Goal: Find specific page/section: Find specific page/section

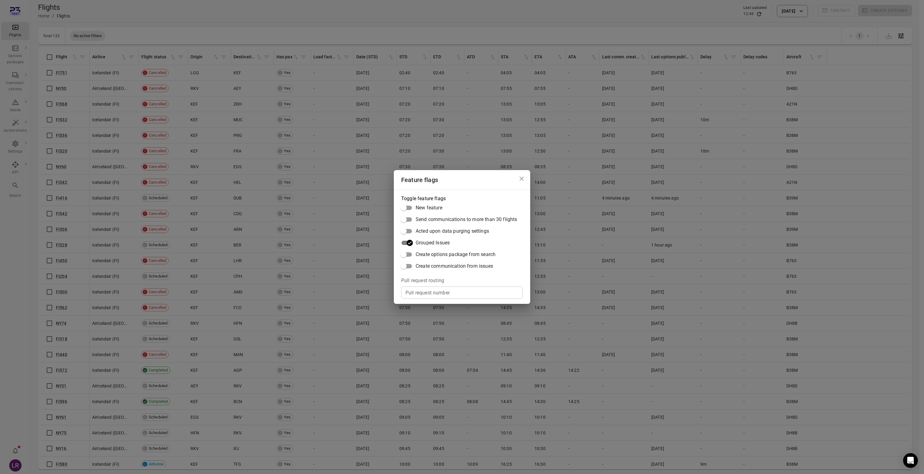
click at [523, 178] on icon "Close dialog" at bounding box center [521, 178] width 7 height 7
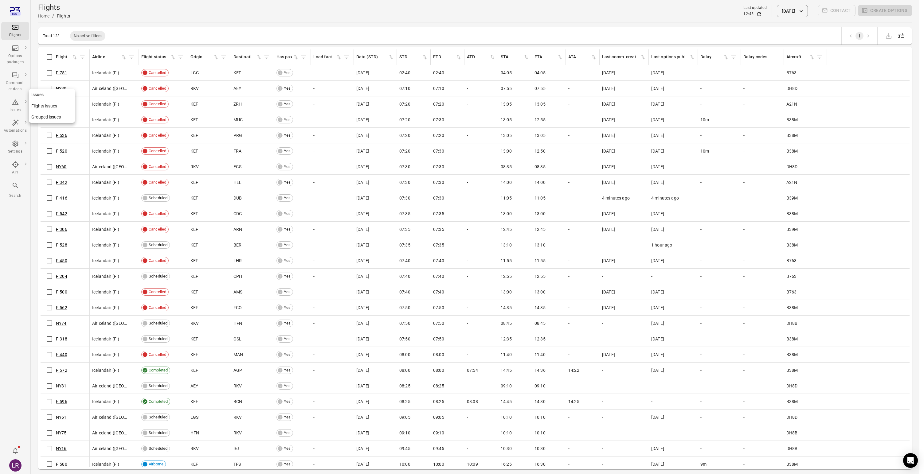
click at [47, 122] on link "Grouped issues" at bounding box center [52, 117] width 46 height 11
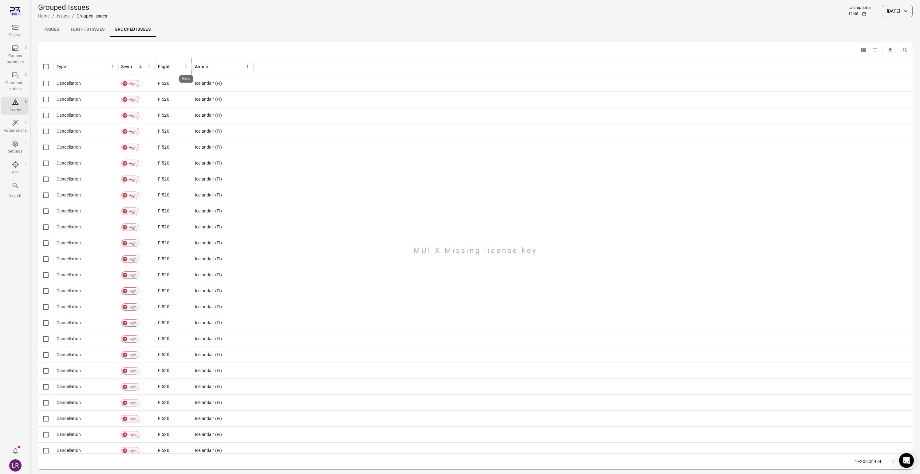
click at [186, 66] on icon "Flight column menu" at bounding box center [186, 67] width 1 height 4
click at [195, 42] on div "​ ​" at bounding box center [475, 50] width 874 height 16
click at [185, 68] on icon "Flight column menu" at bounding box center [186, 67] width 6 height 6
click at [230, 55] on div "​ ​" at bounding box center [475, 50] width 874 height 16
click at [249, 65] on icon "Airline column menu" at bounding box center [248, 67] width 6 height 6
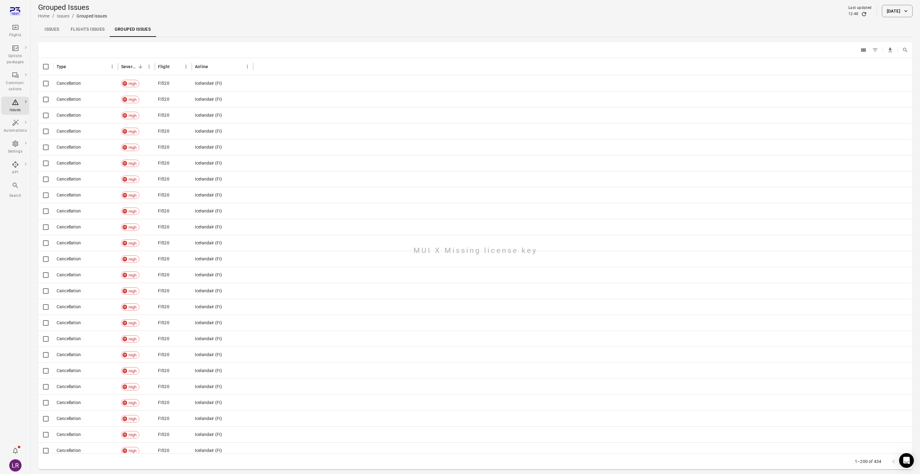
click at [278, 58] on div at bounding box center [580, 66] width 655 height 17
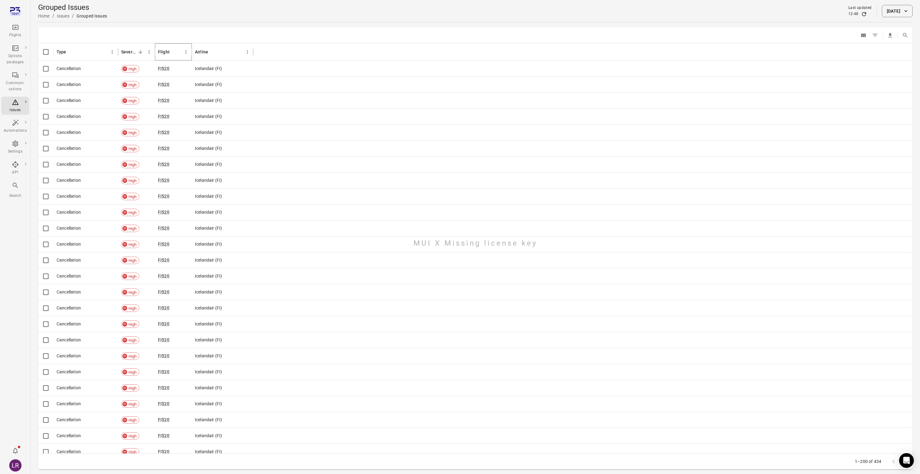
click at [184, 52] on icon "Flight column menu" at bounding box center [186, 52] width 6 height 6
click at [156, 119] on span "Filter" at bounding box center [157, 118] width 55 height 7
click at [814, 28] on div "​ ​" at bounding box center [475, 35] width 874 height 16
click at [862, 35] on icon "Columns" at bounding box center [863, 35] width 5 height 4
click at [787, 35] on div "​ ​" at bounding box center [475, 35] width 874 height 16
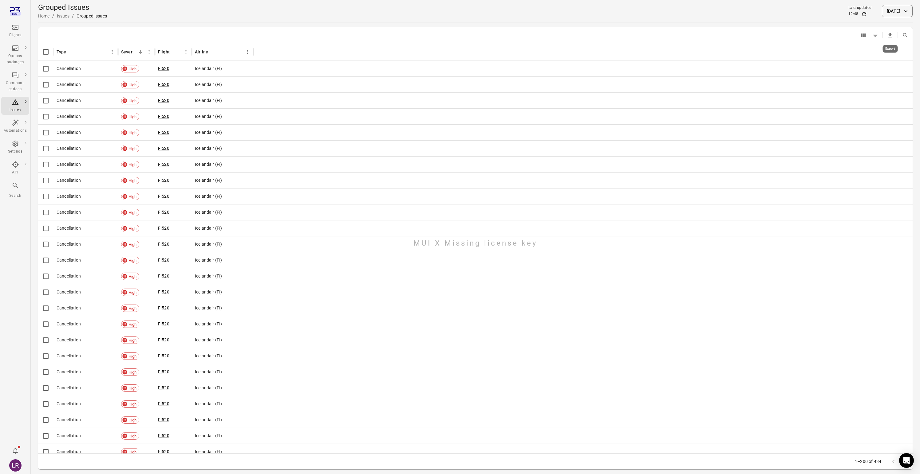
click at [889, 36] on icon "Export" at bounding box center [890, 35] width 6 height 6
click at [827, 24] on main "Grouped Issues Home / Issues / Grouped Issues Last updated 12:48 15 Oct 2025 ​ …" at bounding box center [475, 247] width 889 height 494
click at [905, 33] on icon "Search" at bounding box center [905, 35] width 6 height 6
type input "*"
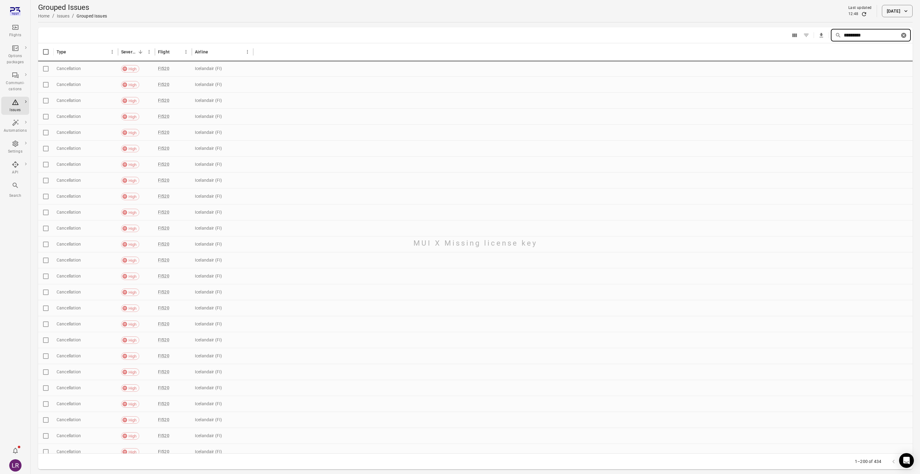
type input "**********"
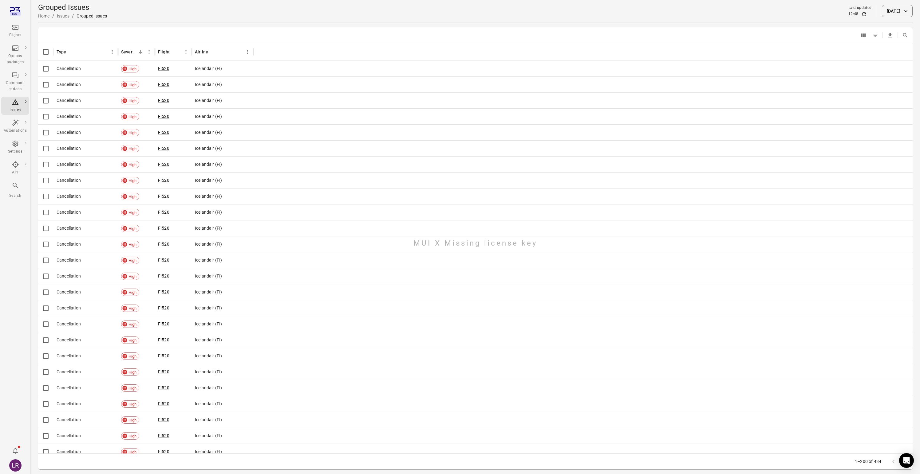
click at [766, 39] on div "​ ​" at bounding box center [475, 35] width 874 height 16
click at [907, 36] on icon "Search" at bounding box center [905, 35] width 6 height 6
type input "*****"
click at [637, 34] on div "​ ​" at bounding box center [475, 35] width 874 height 16
click at [187, 53] on icon "Flight column menu" at bounding box center [186, 52] width 6 height 6
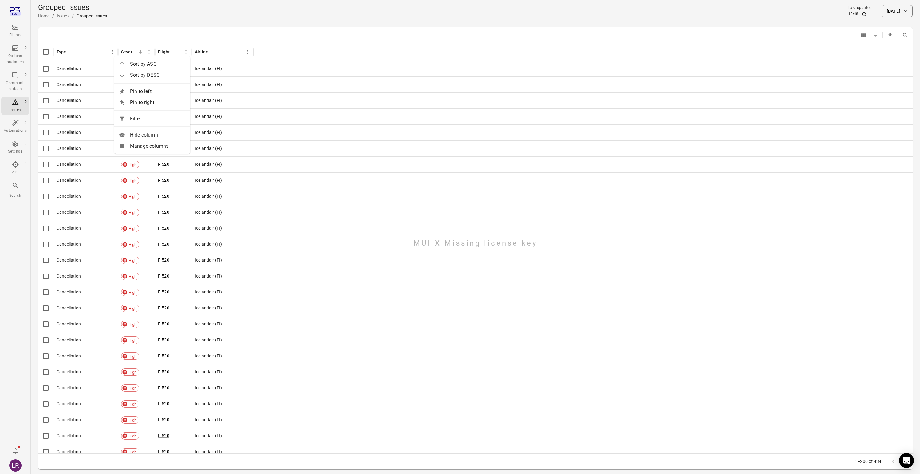
click at [193, 41] on div "​ ​" at bounding box center [475, 35] width 874 height 16
click at [185, 52] on icon "Flight column menu" at bounding box center [186, 52] width 6 height 6
click at [199, 28] on div "​ ​" at bounding box center [475, 35] width 874 height 16
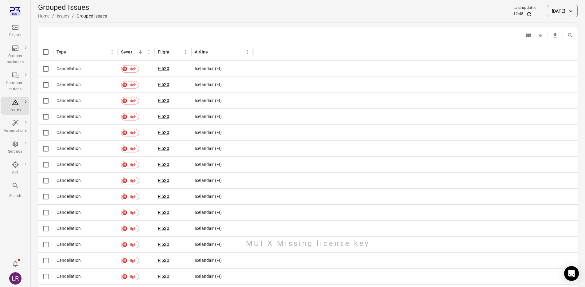
click at [218, 26] on main "Grouped Issues Home / Issues / Grouped Issues Last updated 12:48 15 Oct 2025 ​ …" at bounding box center [308, 247] width 555 height 494
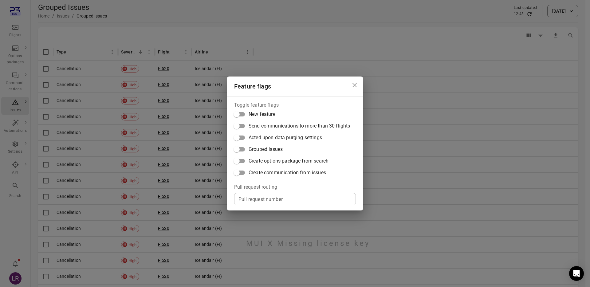
click at [266, 145] on label "Grouped Issues" at bounding box center [290, 150] width 119 height 12
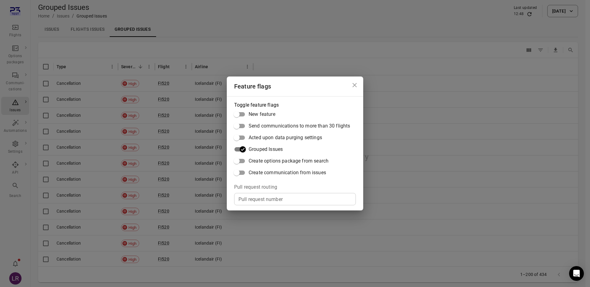
click at [355, 84] on icon "Close dialog" at bounding box center [354, 85] width 4 height 4
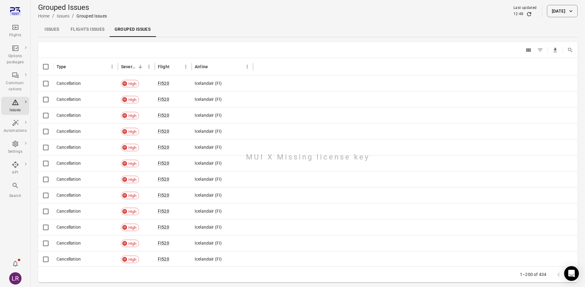
click at [57, 28] on link "Issues" at bounding box center [52, 29] width 28 height 15
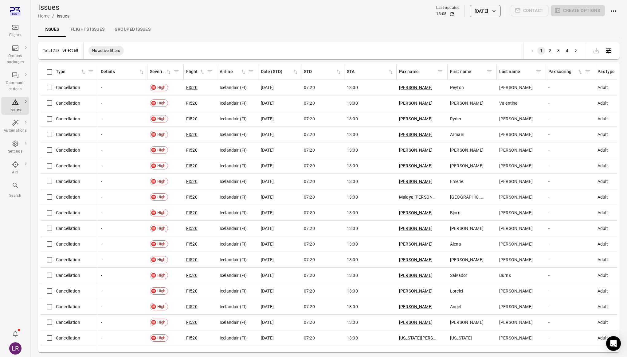
click at [531, 30] on div "Issues Flights issues Grouped issues" at bounding box center [329, 29] width 582 height 15
